Goal: Find specific page/section: Find specific page/section

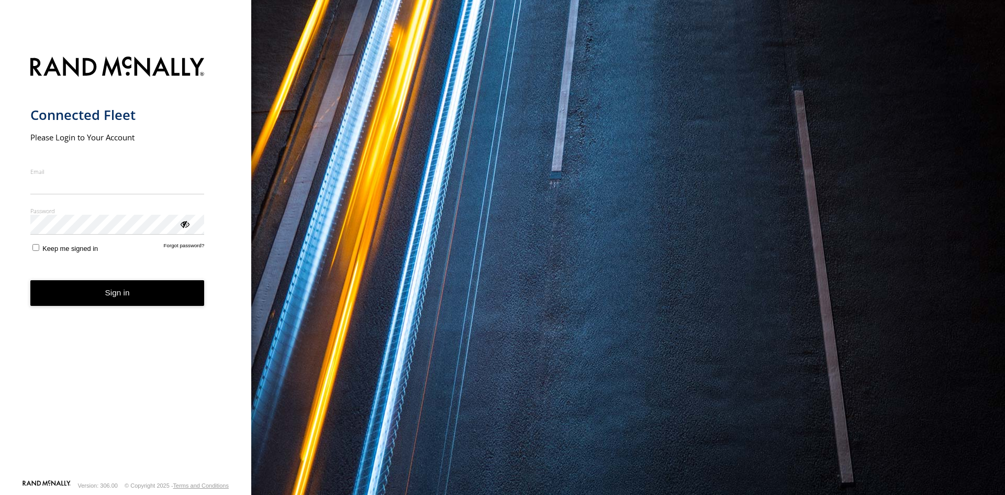
type input "**********"
click at [161, 302] on button "Sign in" at bounding box center [117, 293] width 174 height 26
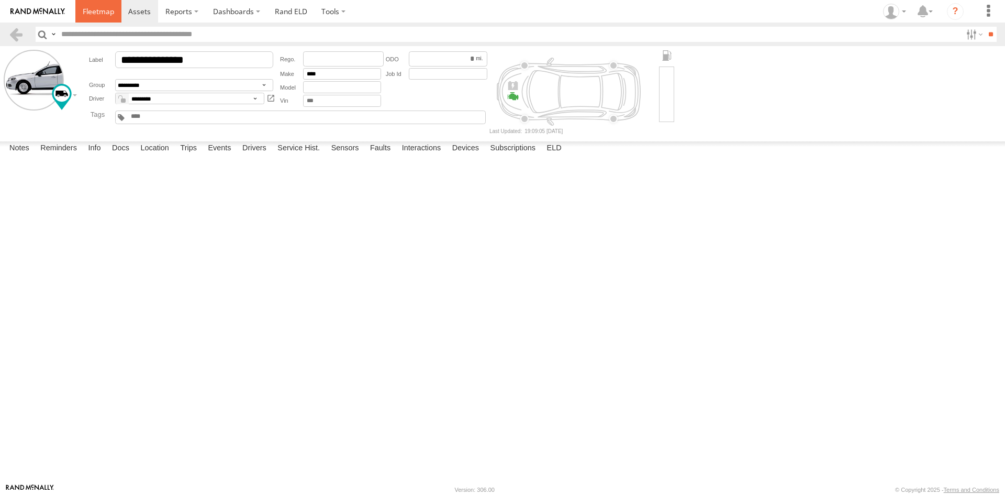
click at [99, 15] on span at bounding box center [98, 11] width 31 height 10
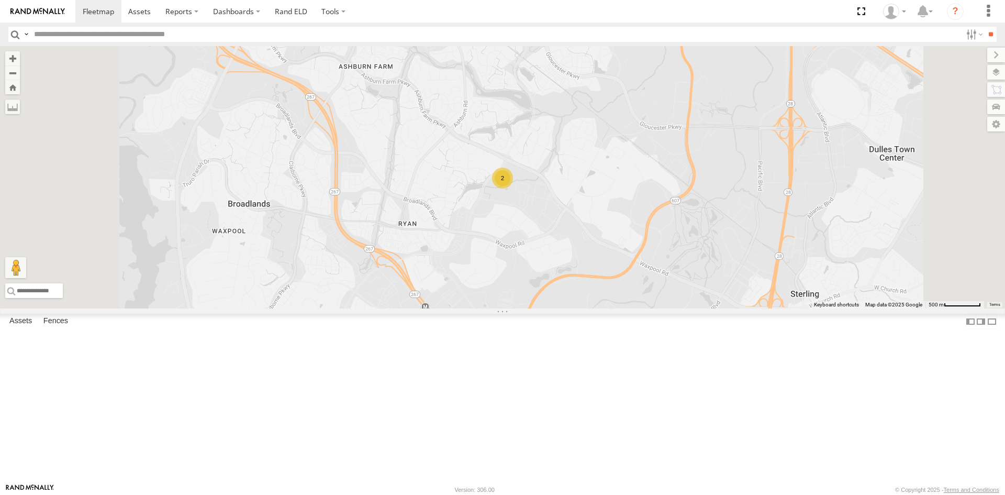
click at [513, 188] on div "2" at bounding box center [502, 178] width 21 height 21
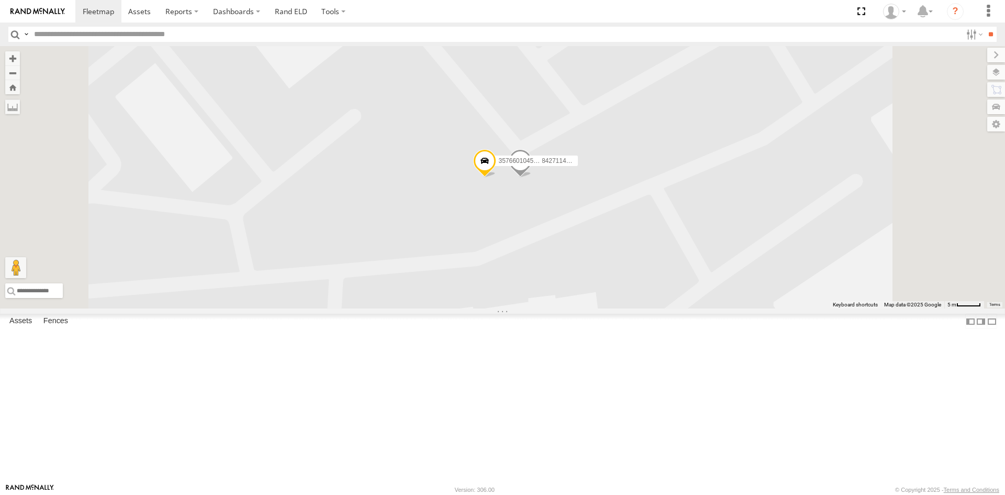
click at [0, 0] on div "357660104512769" at bounding box center [0, 0] width 0 height 0
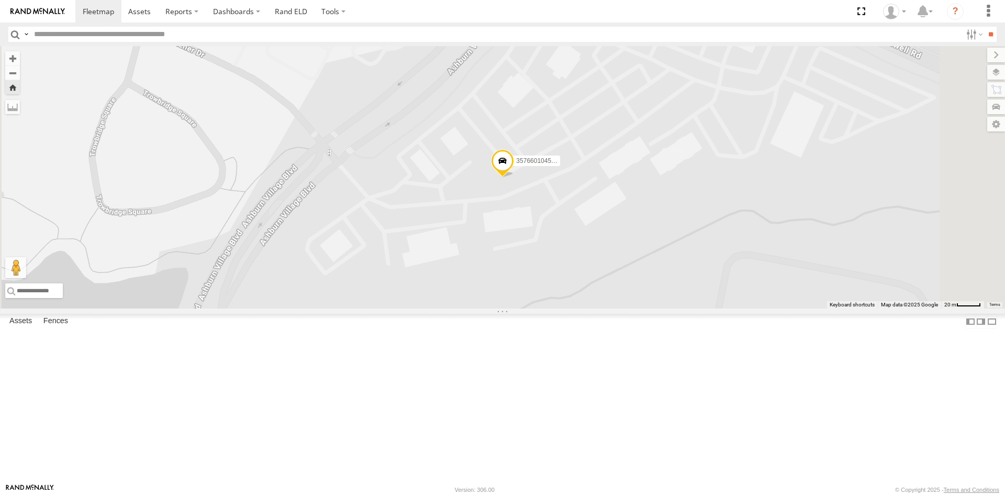
click at [0, 0] on link at bounding box center [0, 0] width 0 height 0
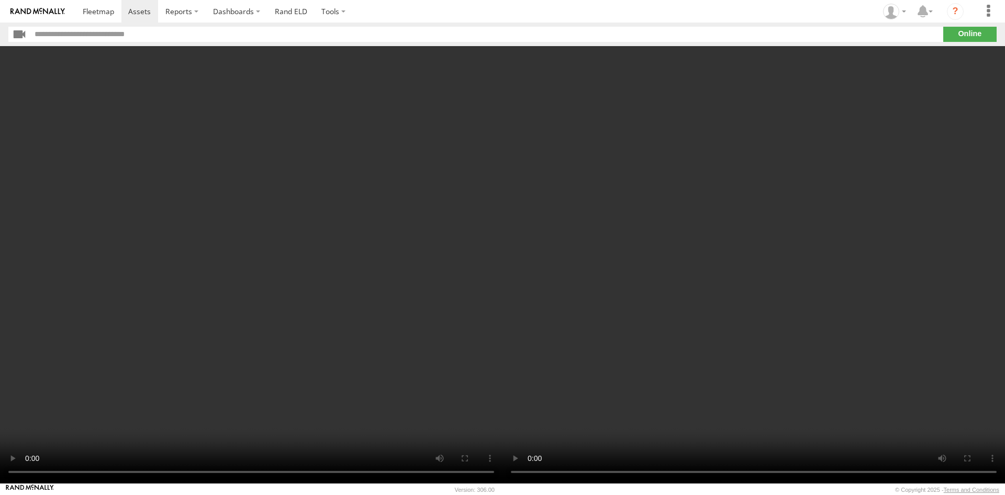
drag, startPoint x: 99, startPoint y: 15, endPoint x: 423, endPoint y: 32, distance: 323.5
click at [423, 32] on input "text" at bounding box center [487, 34] width 912 height 15
